Goal: Task Accomplishment & Management: Use online tool/utility

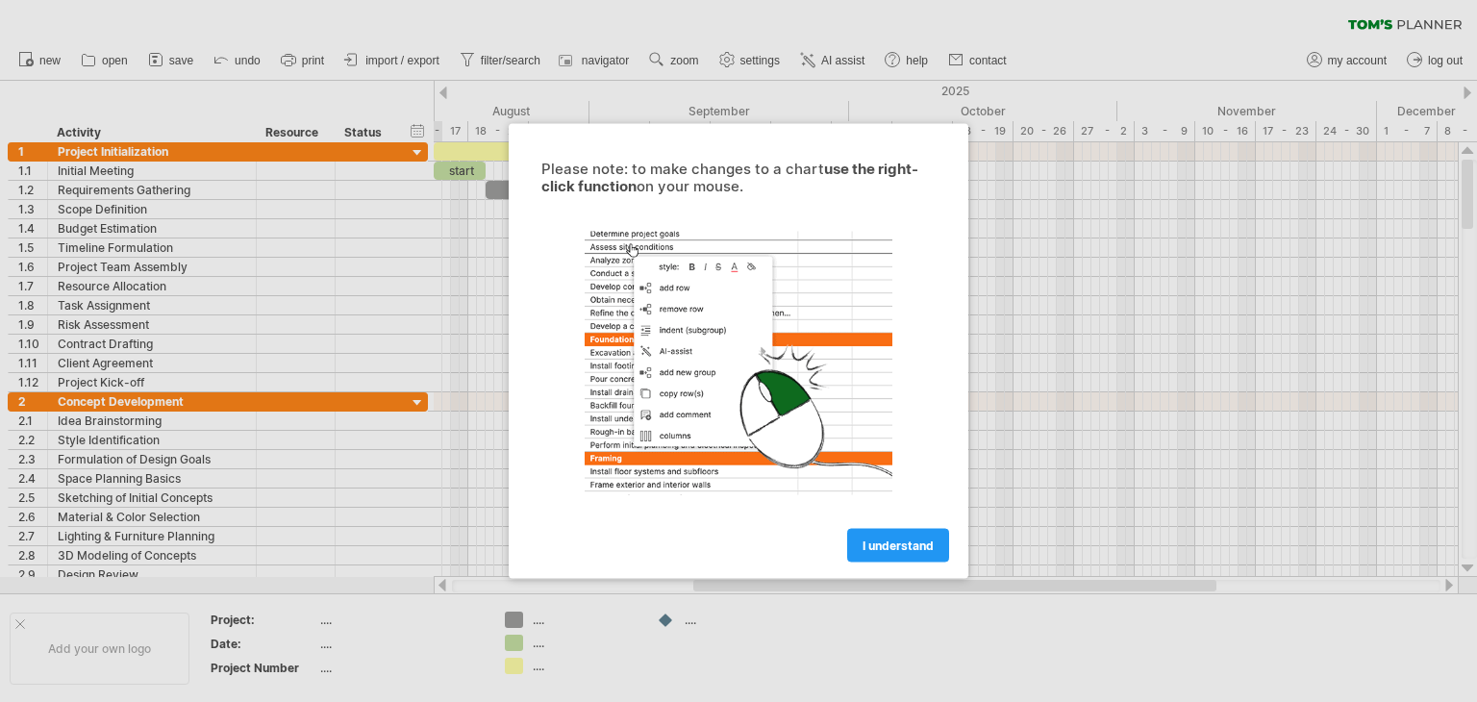
click at [240, 206] on div at bounding box center [738, 351] width 1477 height 702
click at [918, 551] on span "I understand" at bounding box center [898, 546] width 71 height 14
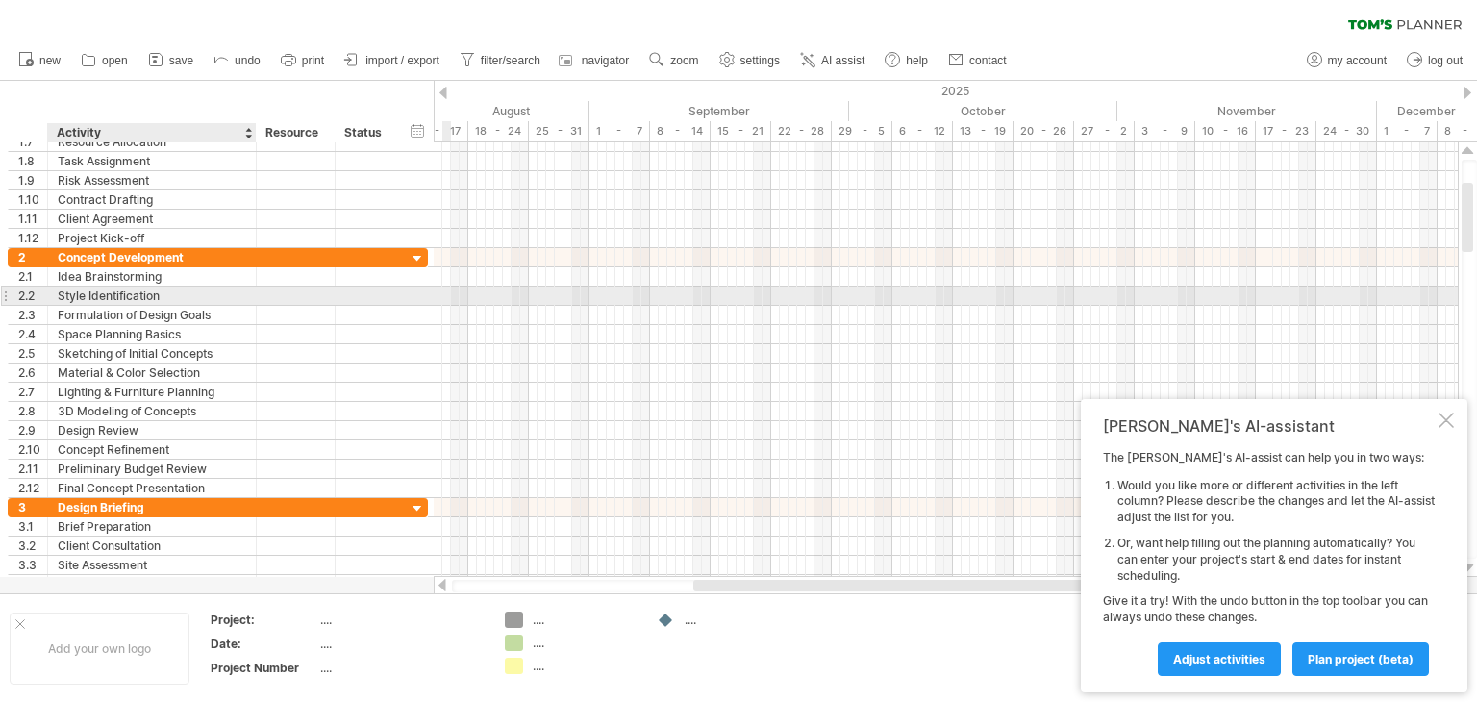
click at [106, 291] on div "Style Identification" at bounding box center [152, 296] width 189 height 18
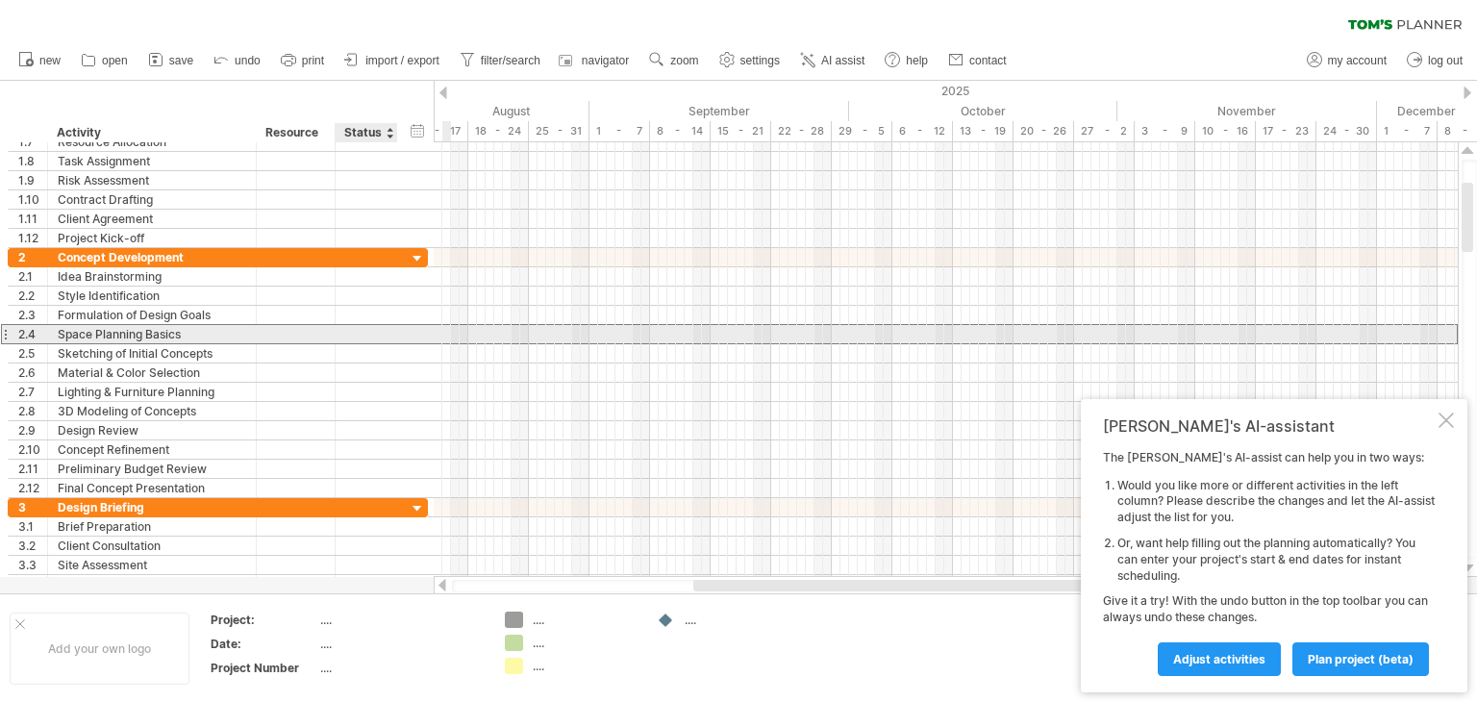
click at [368, 334] on div at bounding box center [366, 334] width 42 height 18
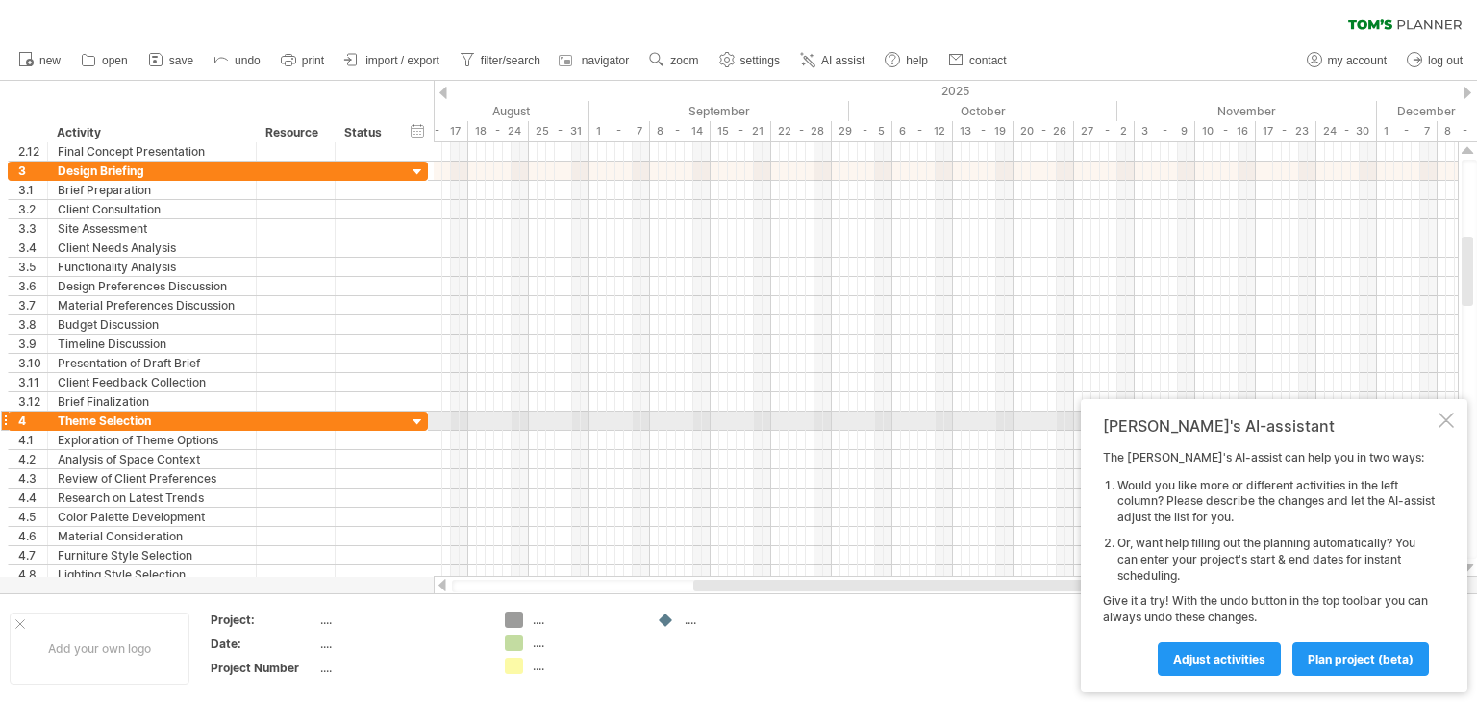
click at [1448, 420] on div at bounding box center [1446, 420] width 15 height 15
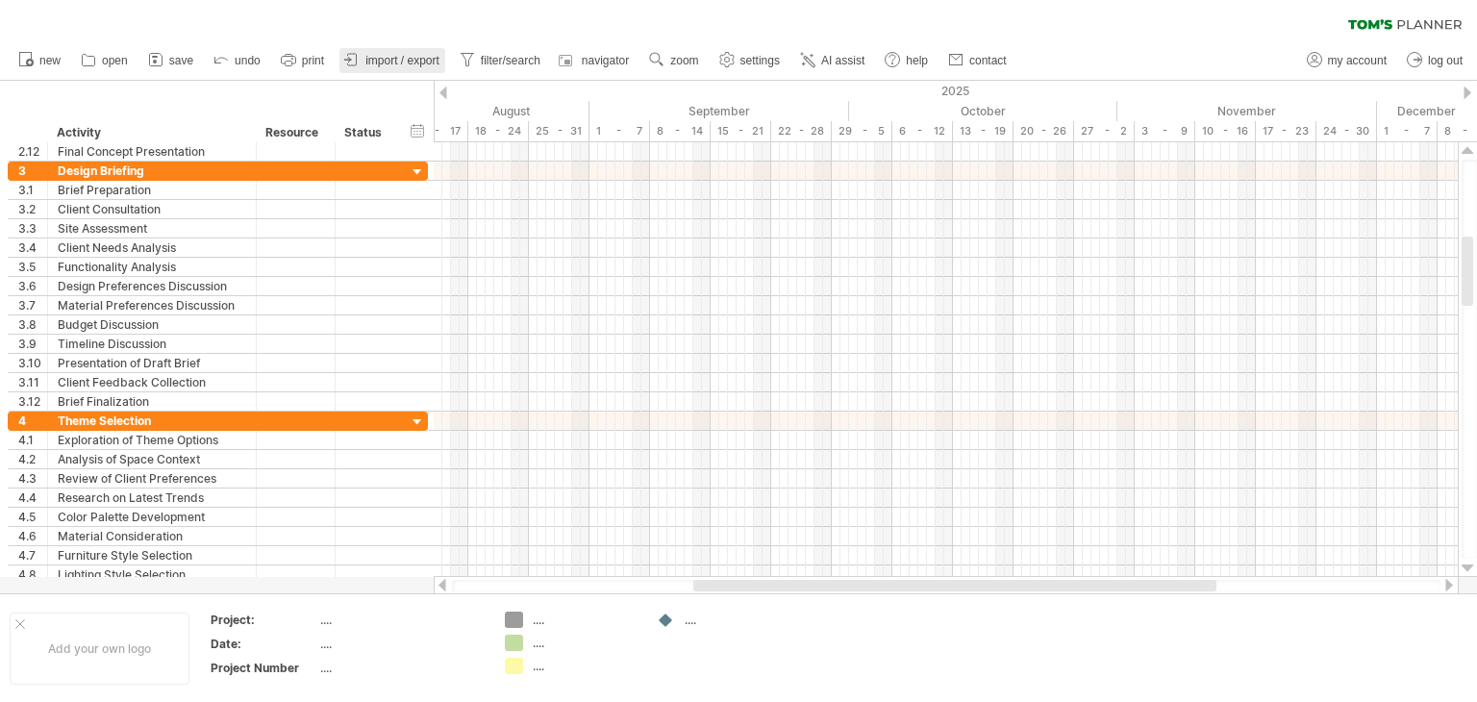
click at [415, 56] on span "import / export" at bounding box center [402, 60] width 74 height 13
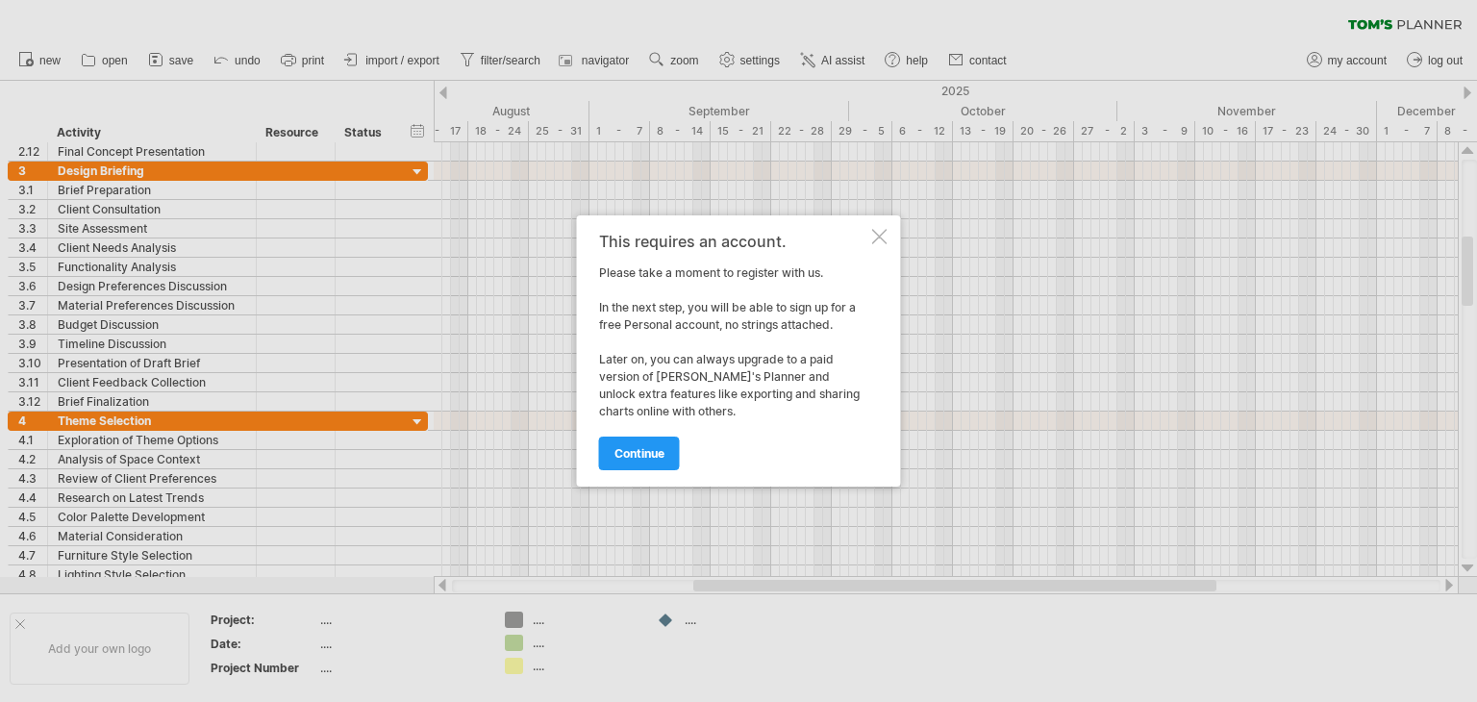
click at [660, 432] on div "continue" at bounding box center [733, 444] width 269 height 49
click at [651, 440] on link "continue" at bounding box center [639, 454] width 81 height 34
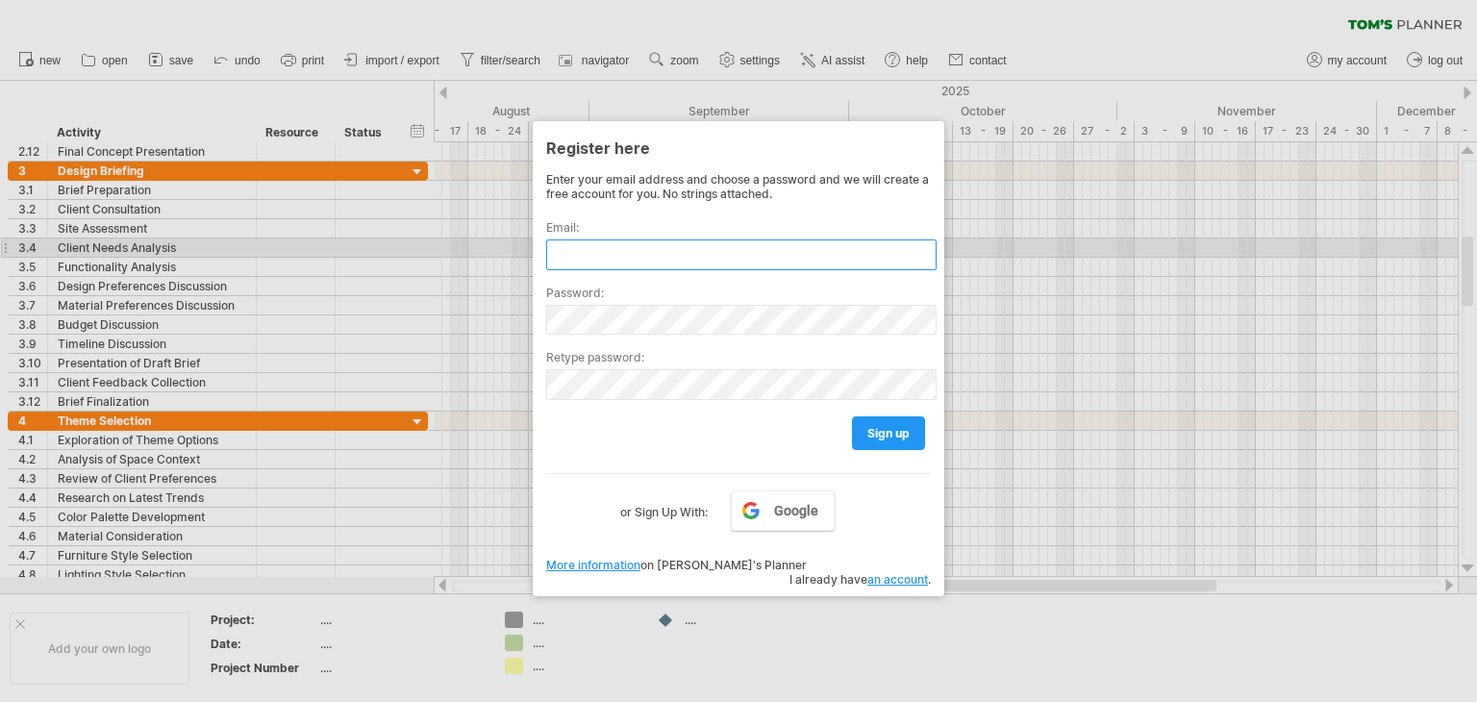
click at [591, 248] on input "text" at bounding box center [741, 254] width 390 height 31
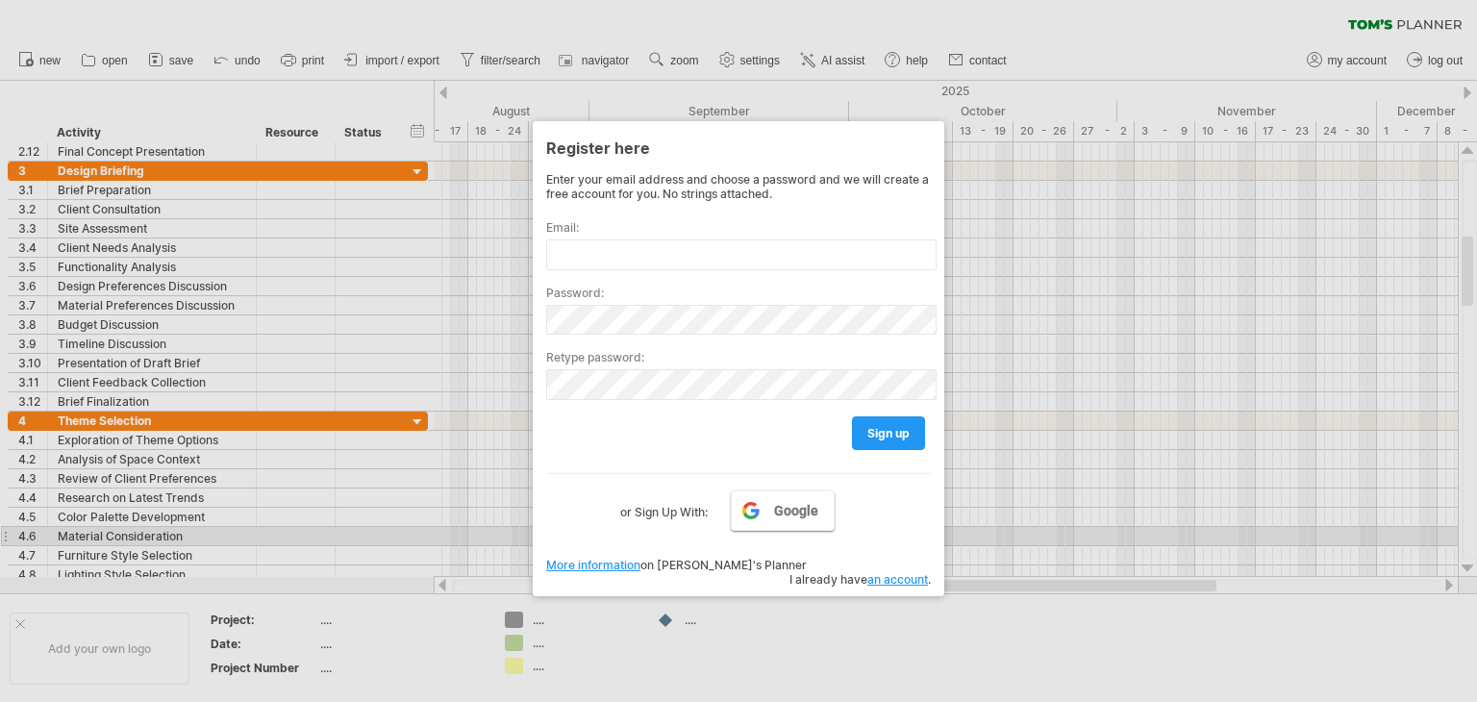
click at [773, 524] on link "Google" at bounding box center [783, 510] width 104 height 40
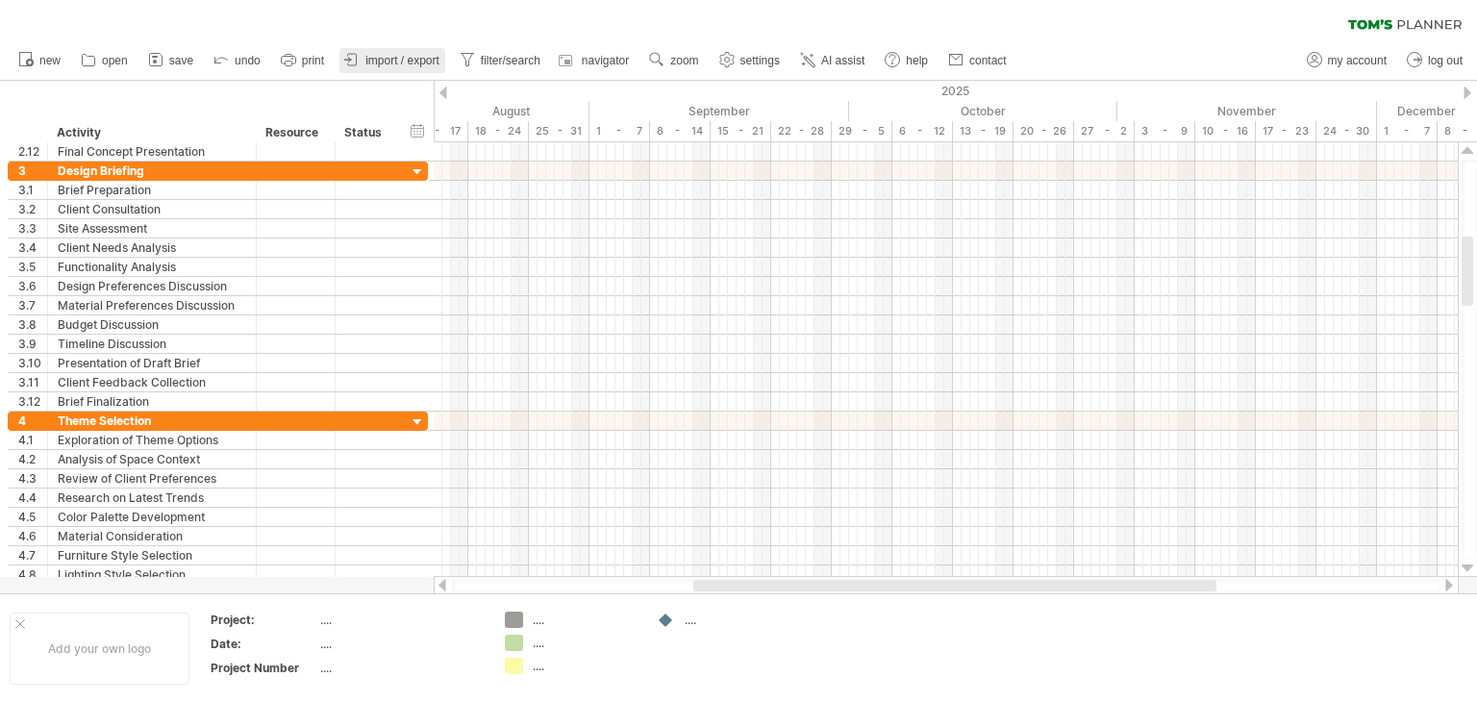
click at [410, 59] on span "import / export" at bounding box center [402, 60] width 74 height 13
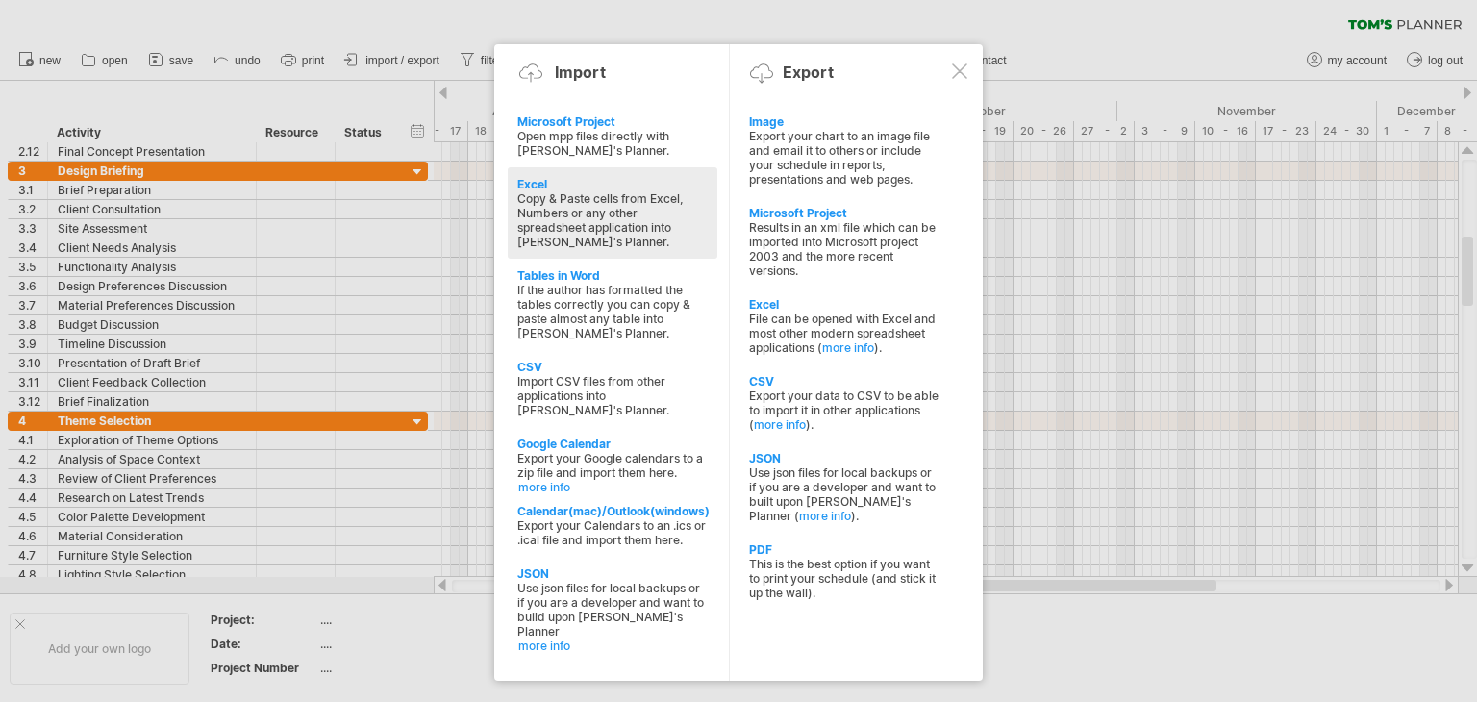
click at [606, 196] on div "Copy & Paste cells from Excel, Numbers or any other spreadsheet application int…" at bounding box center [612, 220] width 190 height 58
type textarea "**********"
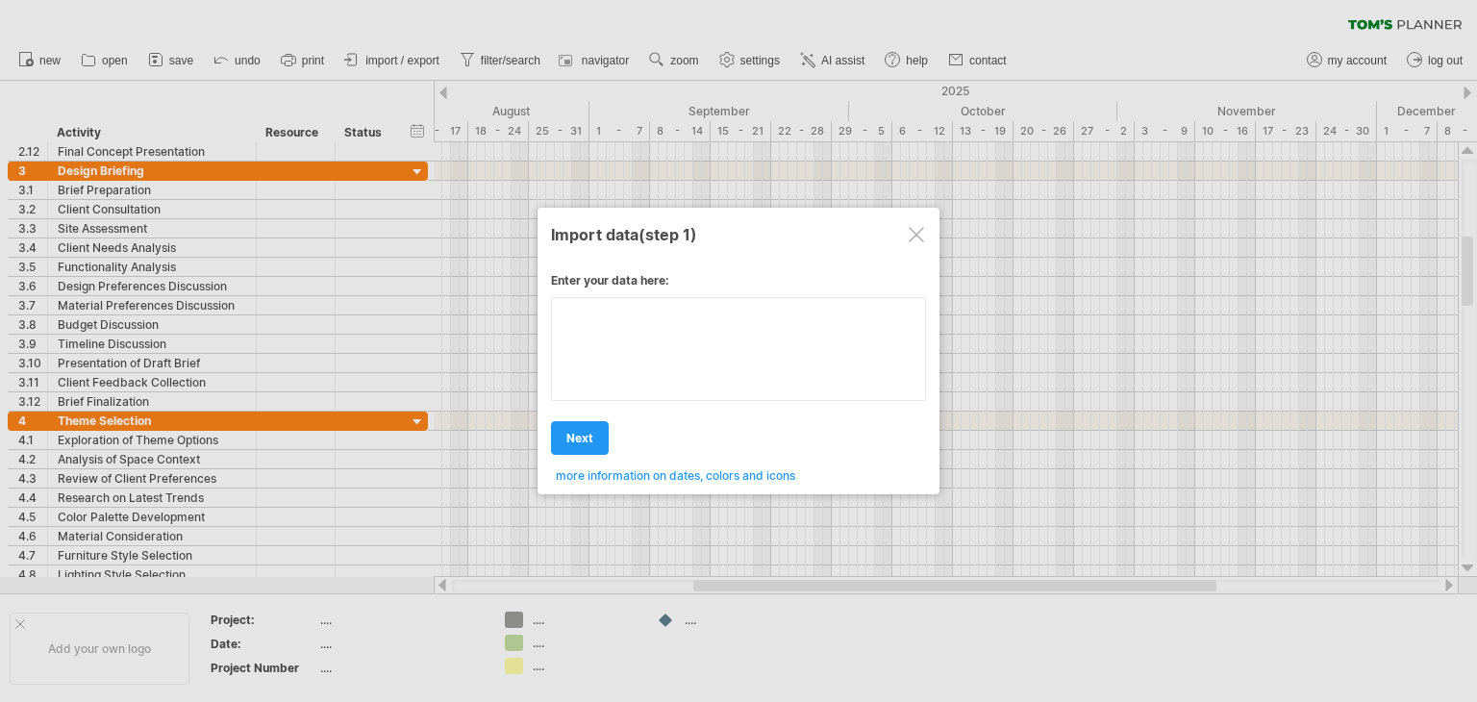
drag, startPoint x: 631, startPoint y: 362, endPoint x: 622, endPoint y: 383, distance: 22.9
click at [632, 362] on div "Enter your data here: Your data: Weekend days ' mon tue Hide weekend days" at bounding box center [738, 371] width 375 height 224
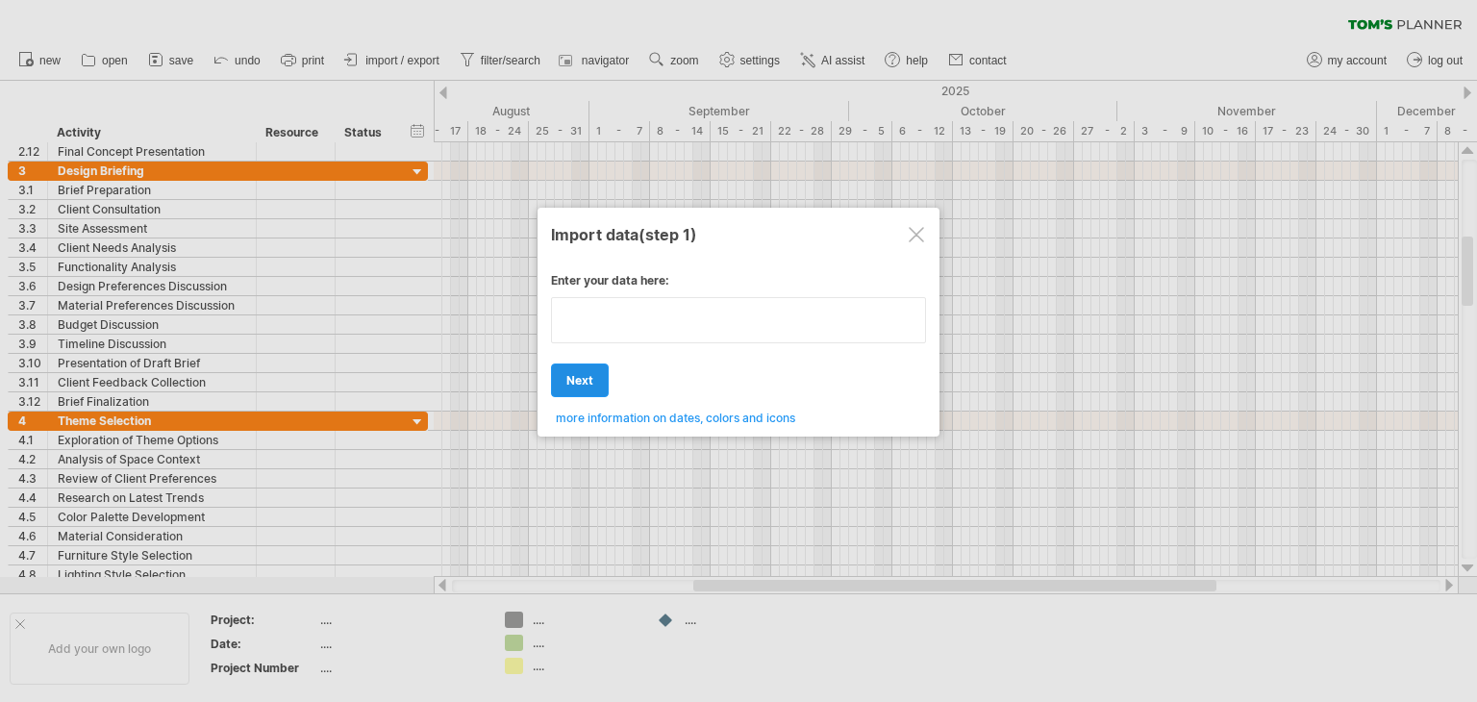
type textarea "**********"
click at [586, 382] on div "Enter your data here: Your data: Weekend days ' mon tue Hide weekend days" at bounding box center [738, 342] width 375 height 166
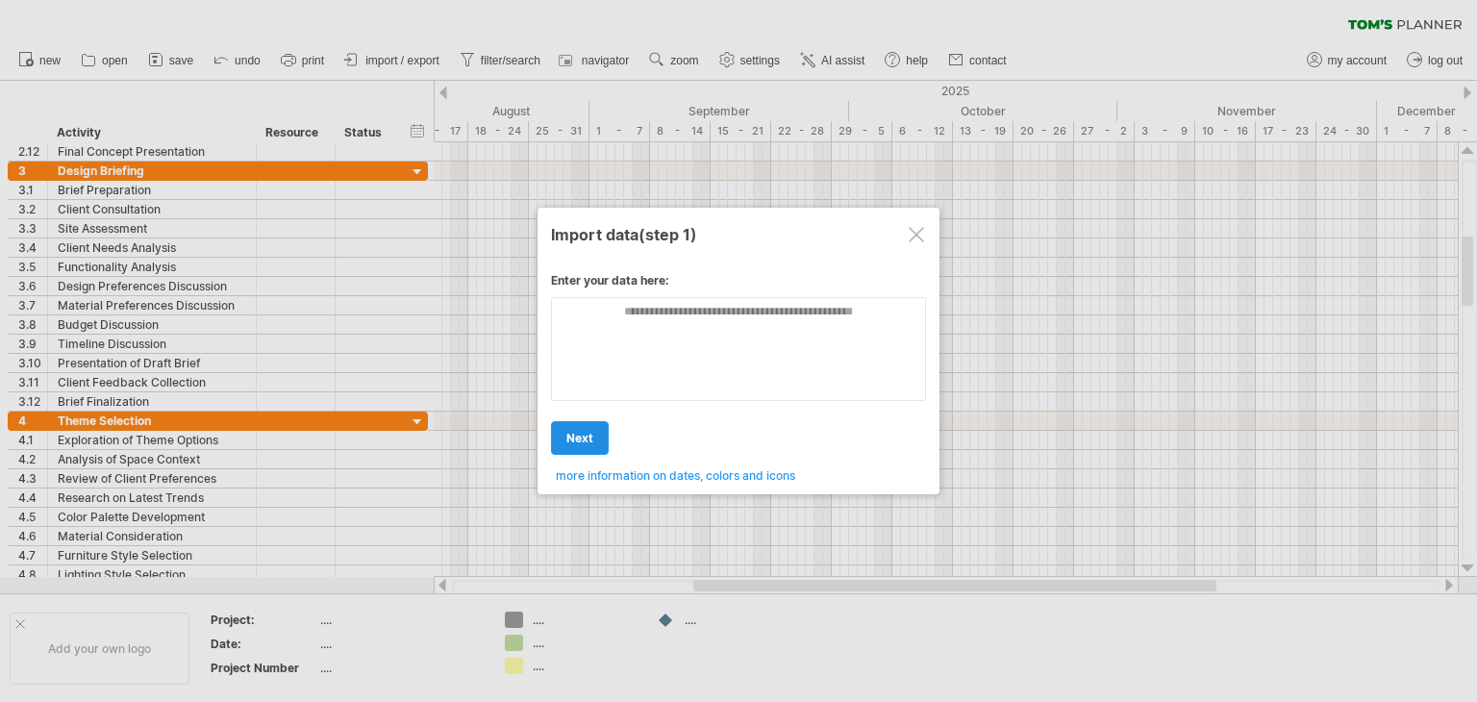
click at [582, 433] on span "next" at bounding box center [579, 438] width 27 height 14
click at [916, 245] on div "Import data (step 1)" at bounding box center [738, 233] width 375 height 35
click at [925, 232] on div "Import data (step 1)" at bounding box center [738, 233] width 375 height 35
click at [926, 240] on div "Import data (step 1)" at bounding box center [738, 233] width 375 height 35
click at [924, 238] on div "Import data (step 1)" at bounding box center [738, 233] width 375 height 35
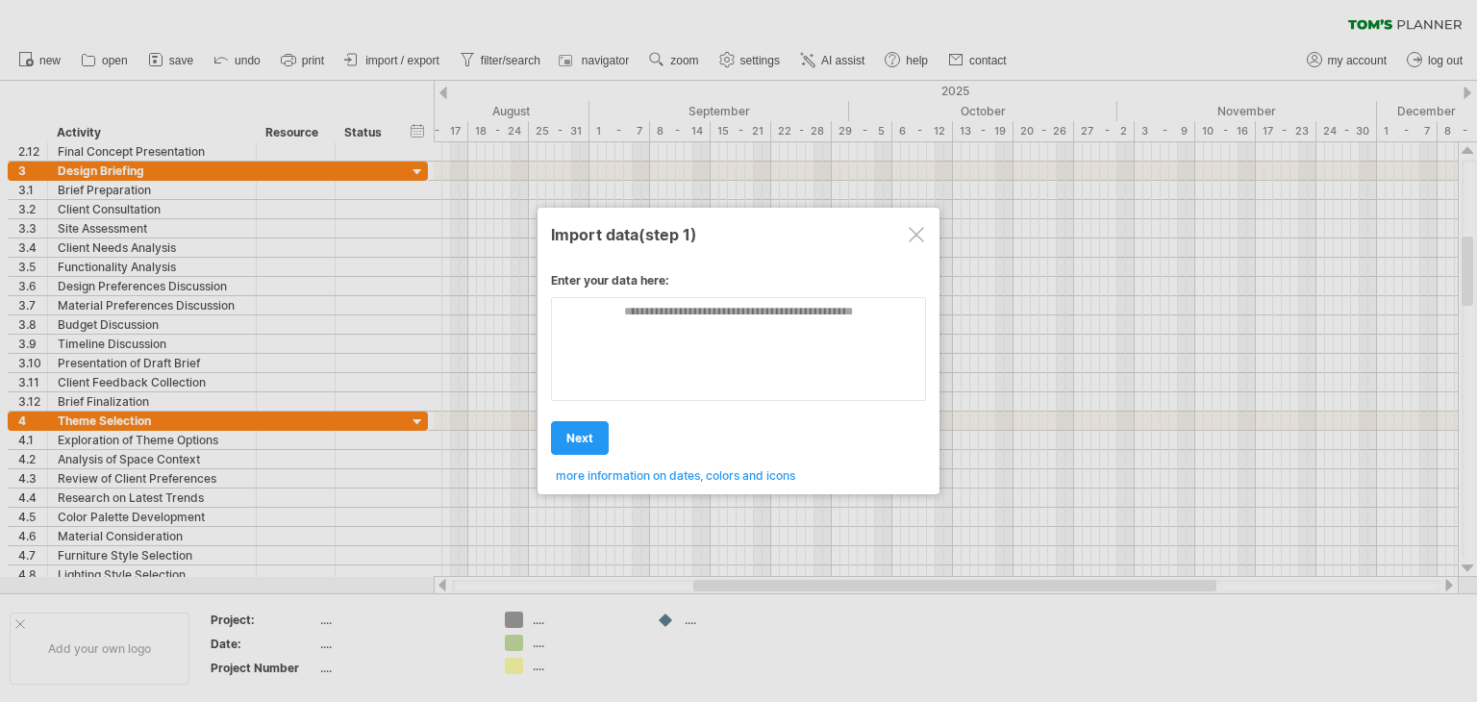
drag, startPoint x: 643, startPoint y: 432, endPoint x: 746, endPoint y: 305, distance: 163.4
click at [642, 432] on div "add to current schedule next create new schedule next import back back back" at bounding box center [738, 429] width 375 height 49
click at [922, 239] on div at bounding box center [916, 234] width 15 height 15
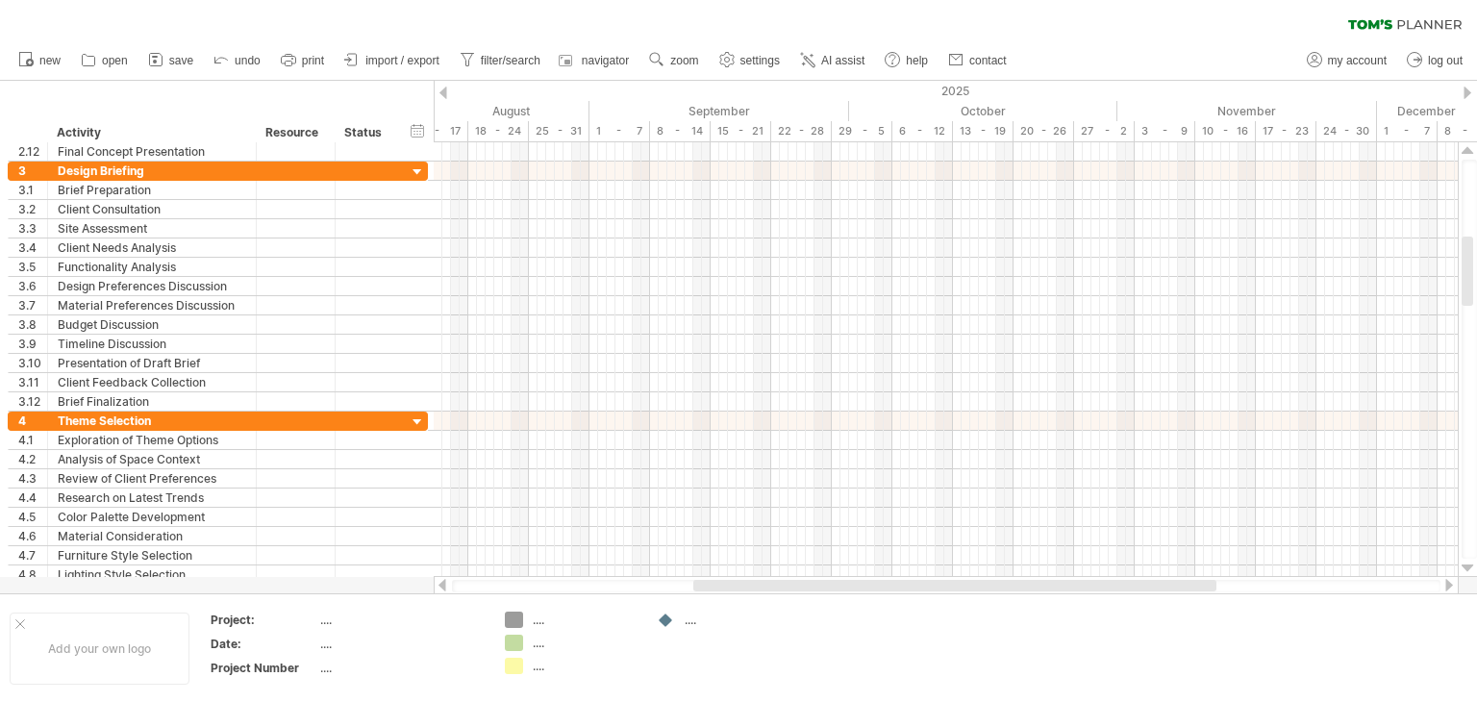
click at [922, 239] on div at bounding box center [946, 248] width 1024 height 19
click at [437, 61] on span "import / export" at bounding box center [402, 60] width 74 height 13
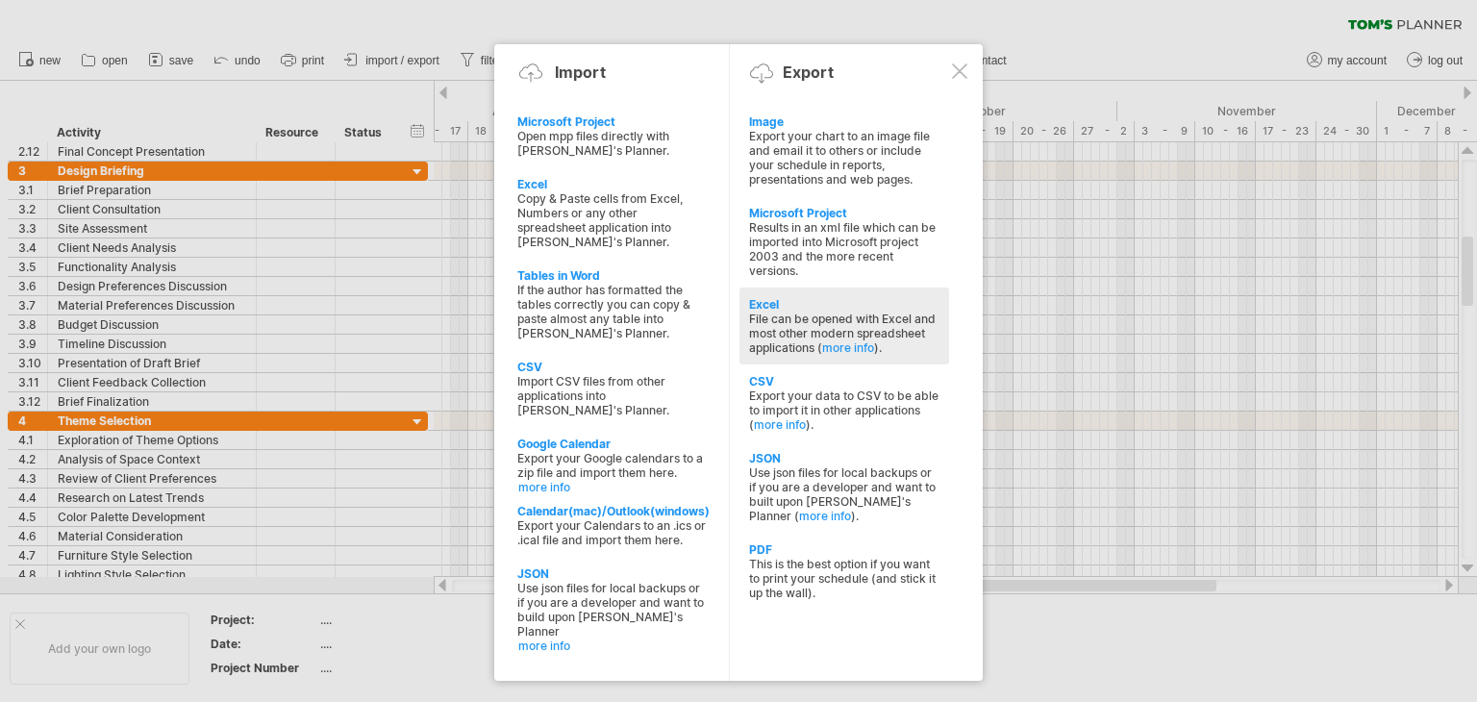
click at [767, 313] on div "File can be opened with Excel and most other modern spreadsheet applications ( …" at bounding box center [844, 333] width 190 height 43
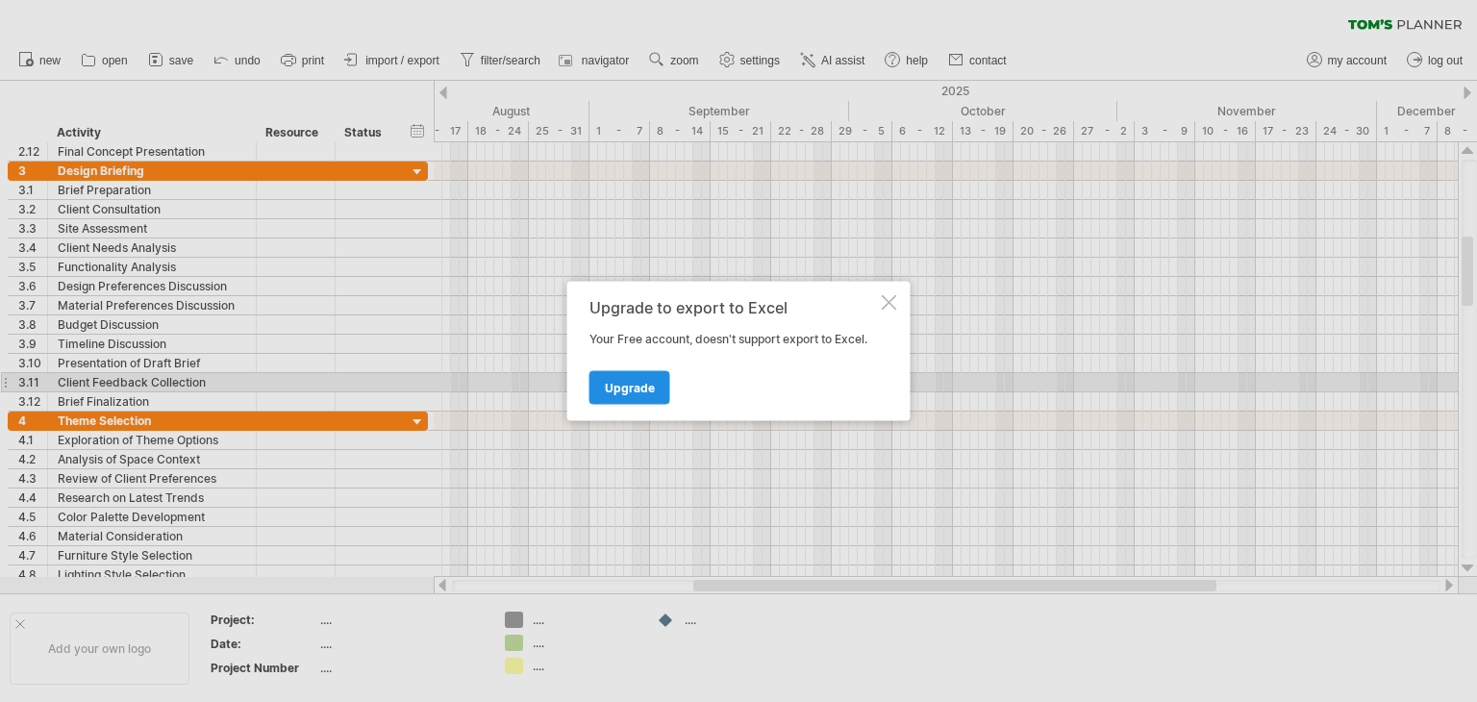
click at [623, 390] on span "Upgrade" at bounding box center [630, 388] width 50 height 14
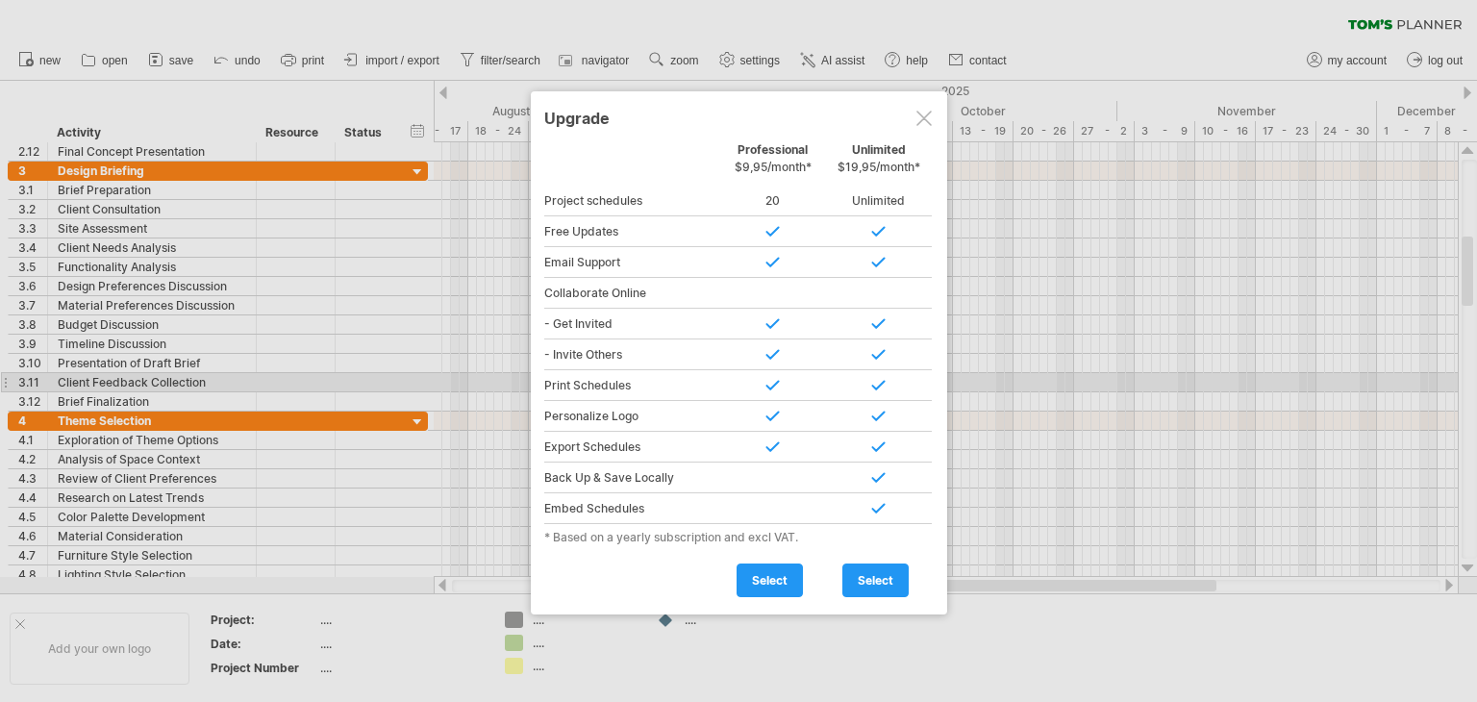
click at [923, 111] on div at bounding box center [924, 118] width 15 height 15
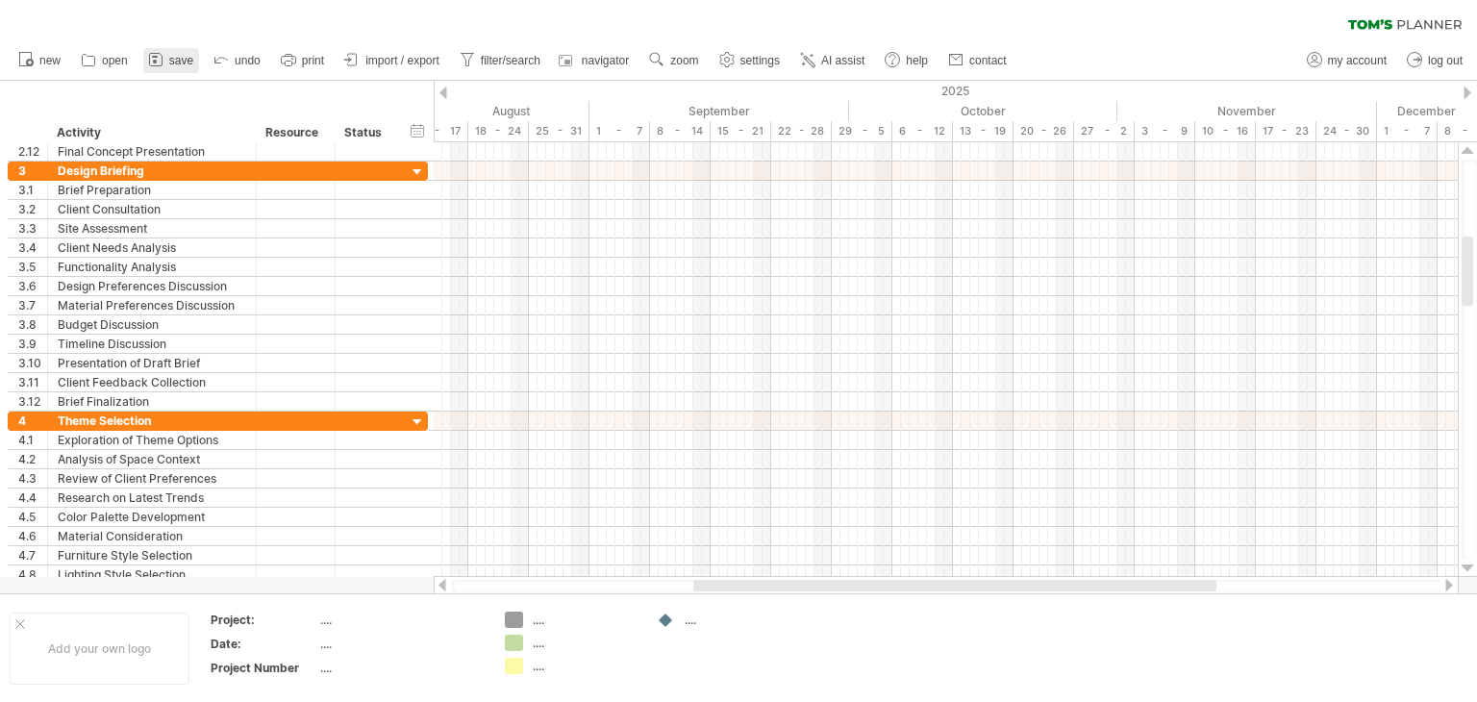
click at [147, 50] on icon at bounding box center [155, 59] width 19 height 19
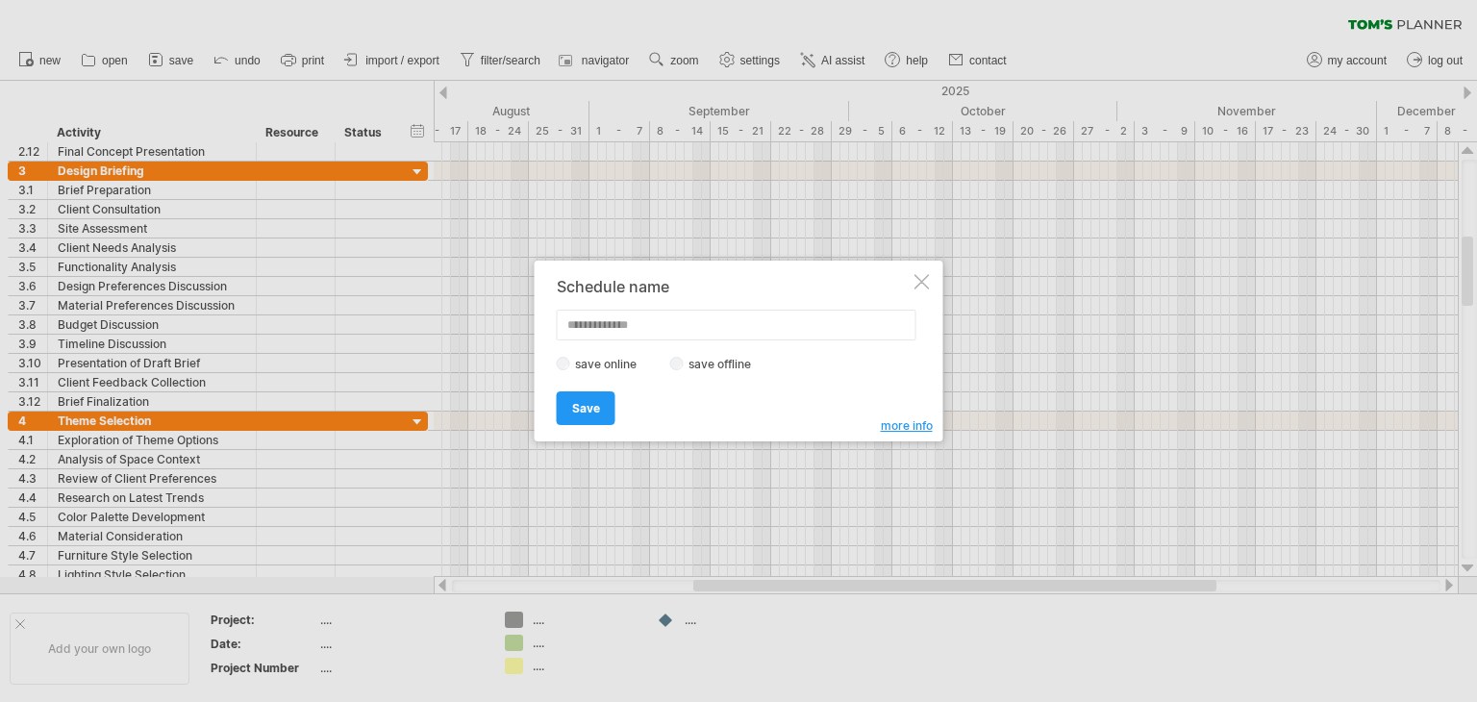
click at [719, 365] on label "save offline" at bounding box center [726, 364] width 84 height 14
click at [592, 410] on span "Save" at bounding box center [586, 408] width 28 height 14
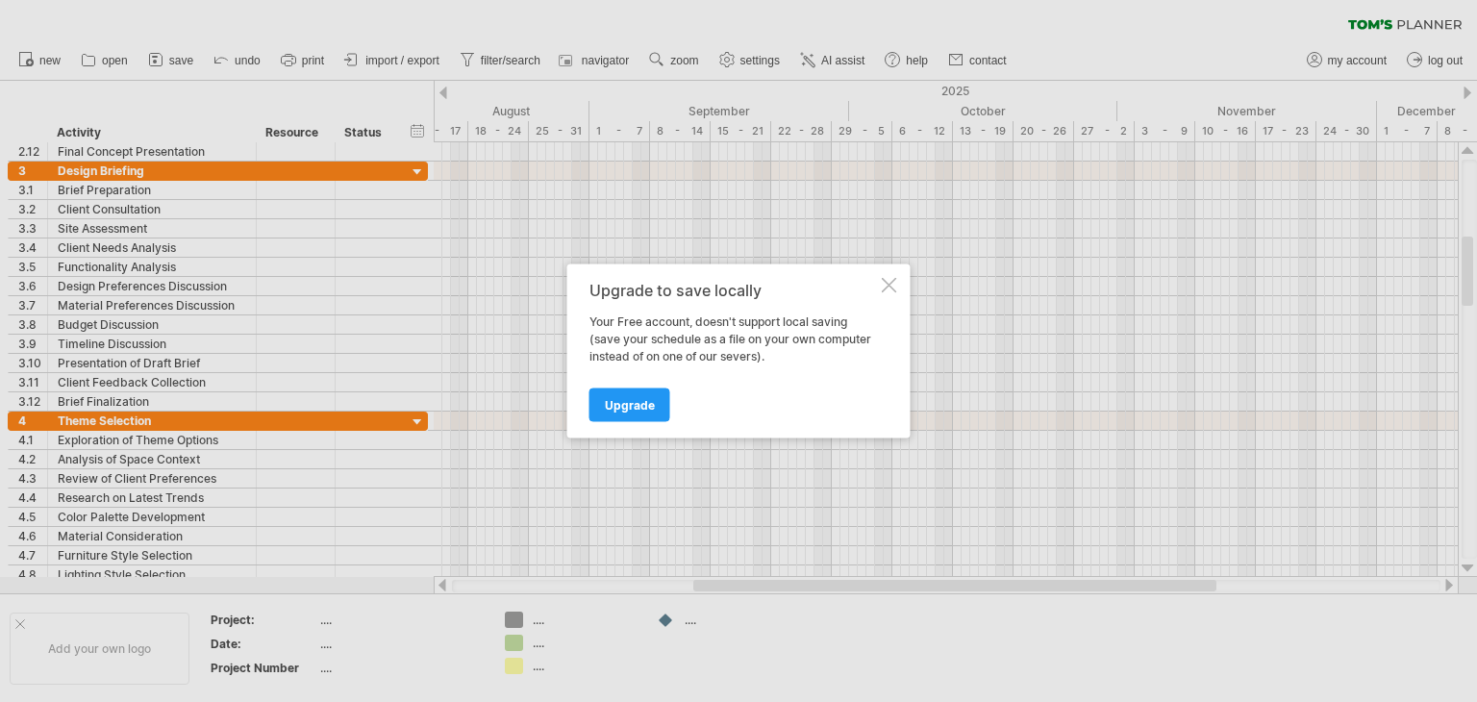
click at [896, 289] on div "Upgrade to save locally Your Free account, doesn't support local saving (save y…" at bounding box center [738, 351] width 343 height 174
click at [902, 282] on div "Upgrade to save locally Your Free account, doesn't support local saving (save y…" at bounding box center [738, 351] width 343 height 174
click at [896, 281] on div "Upgrade to save locally Your Free account, doesn't support local saving (save y…" at bounding box center [738, 351] width 343 height 174
click at [894, 281] on div at bounding box center [889, 285] width 15 height 15
